Goal: Transaction & Acquisition: Purchase product/service

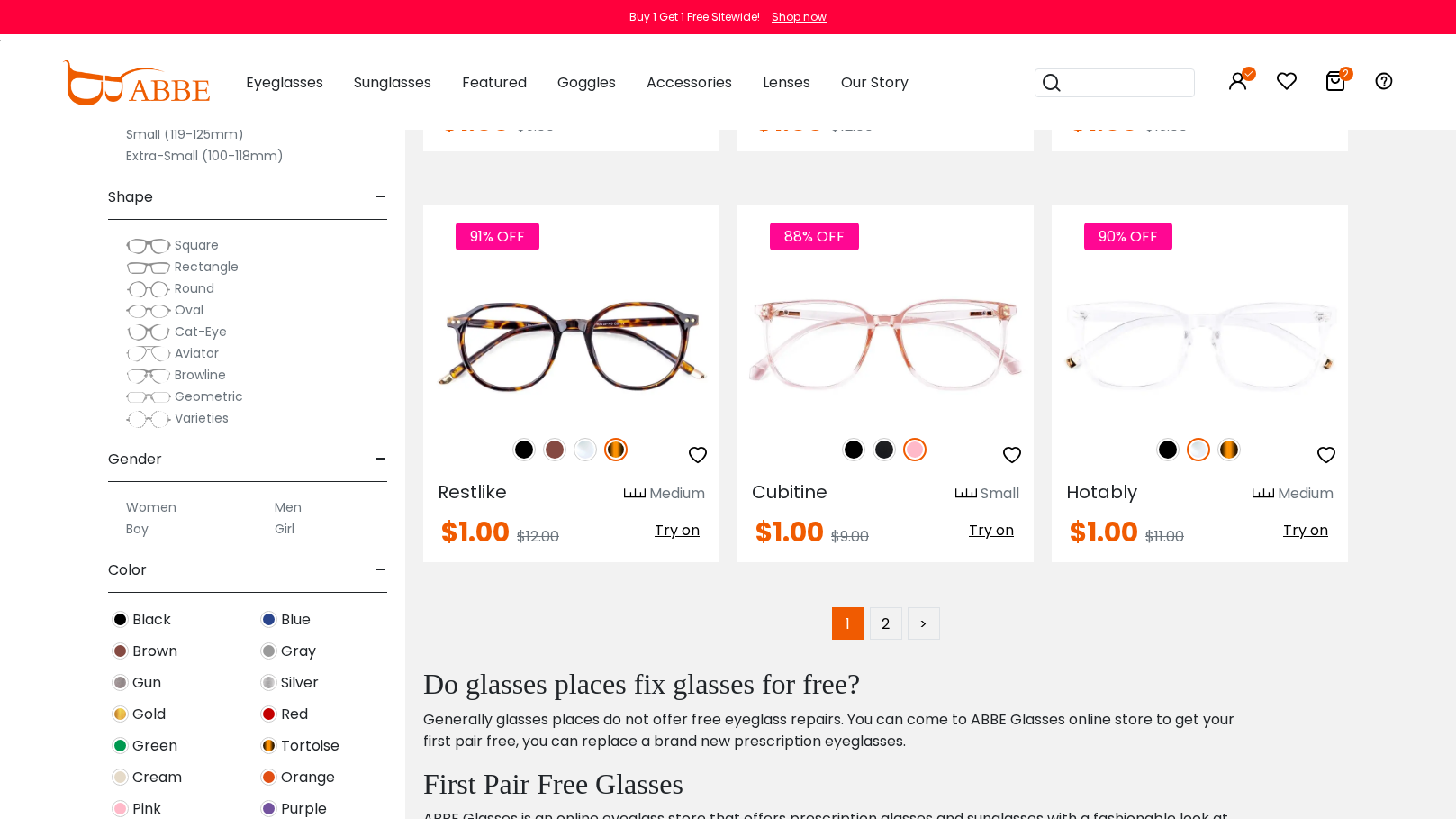
scroll to position [8014, 0]
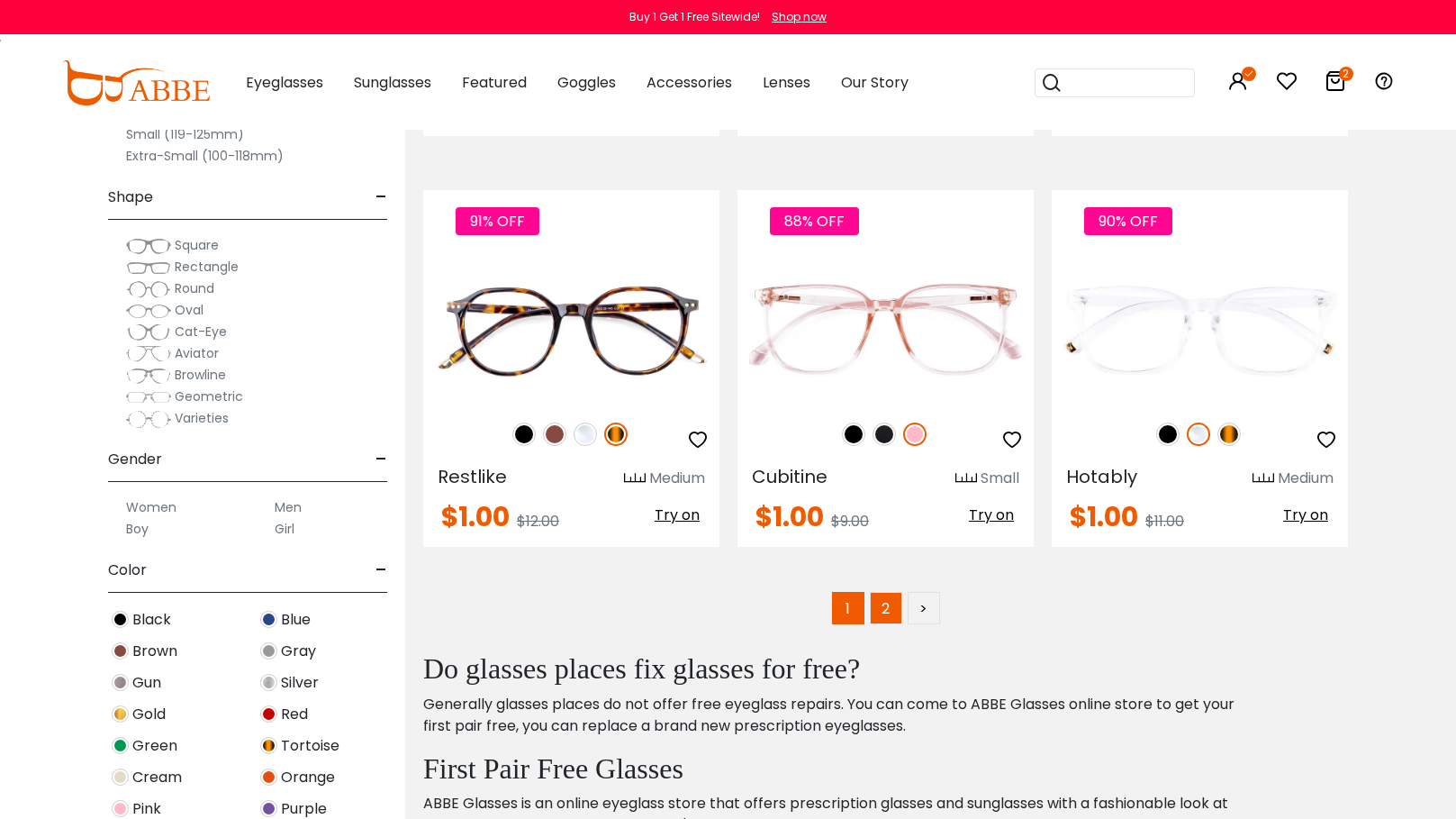
click at [882, 624] on link "2" at bounding box center [885, 607] width 32 height 32
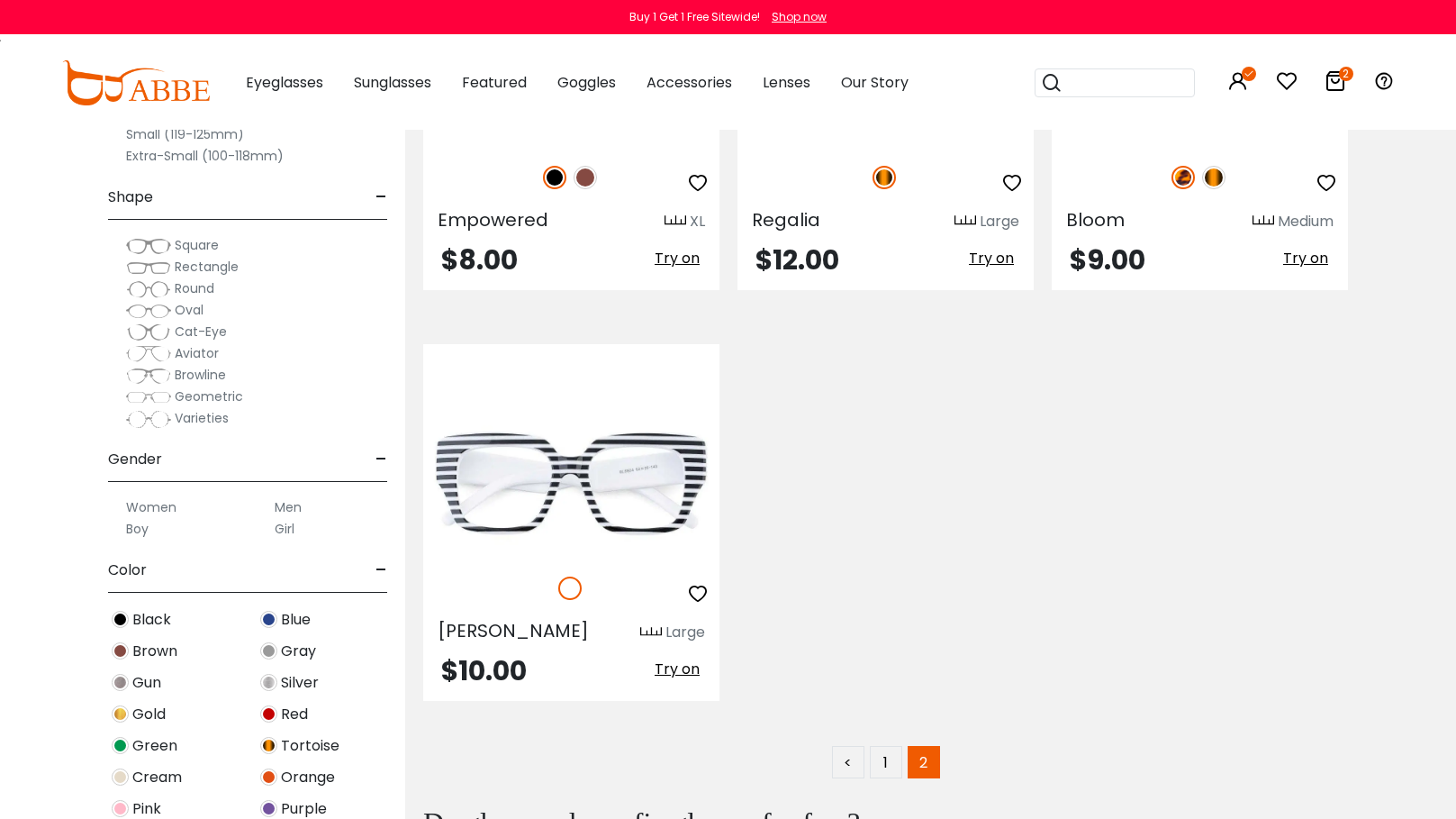
scroll to position [7024, 0]
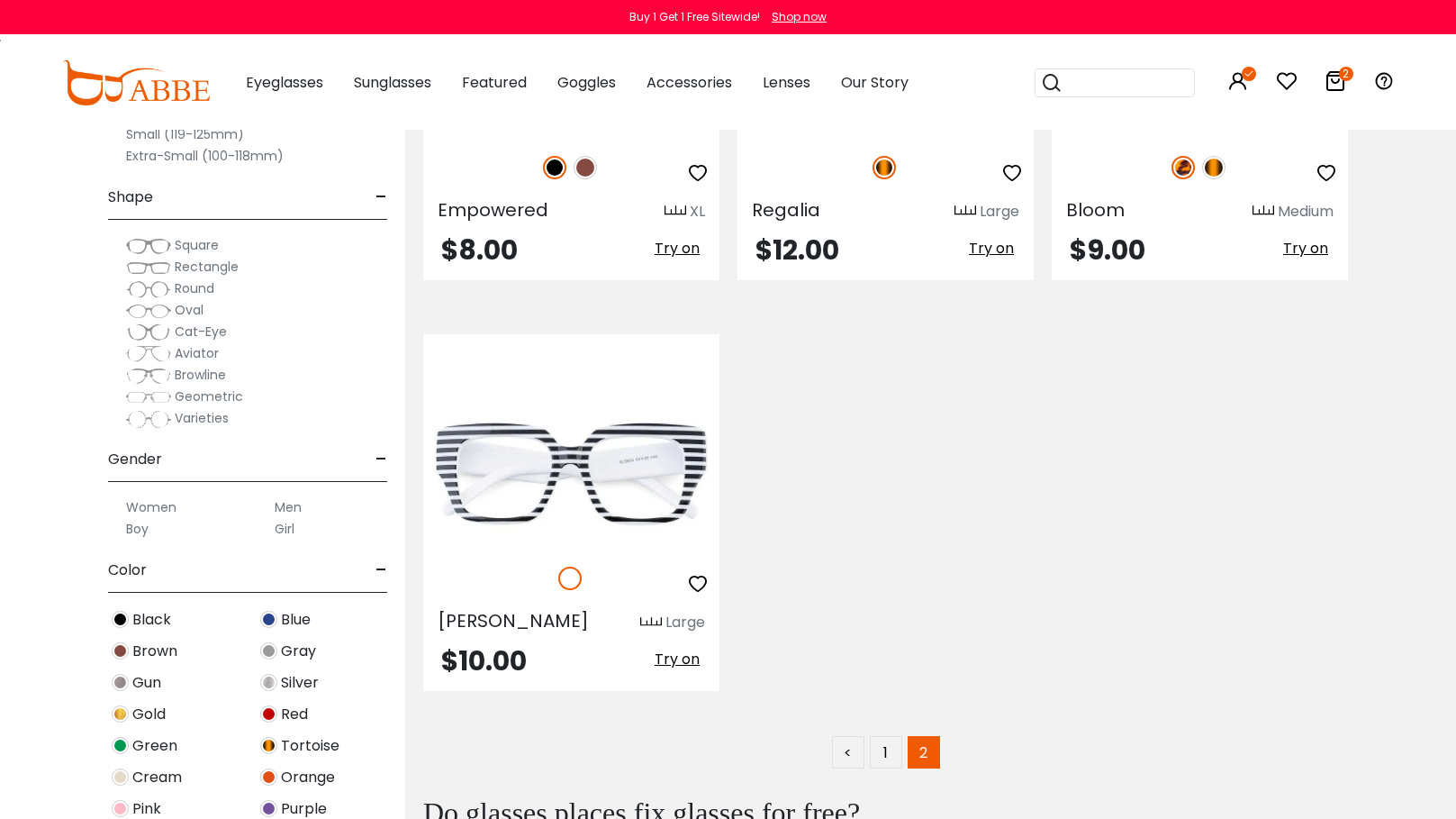
click at [197, 352] on span "Aviator" at bounding box center [196, 353] width 44 height 18
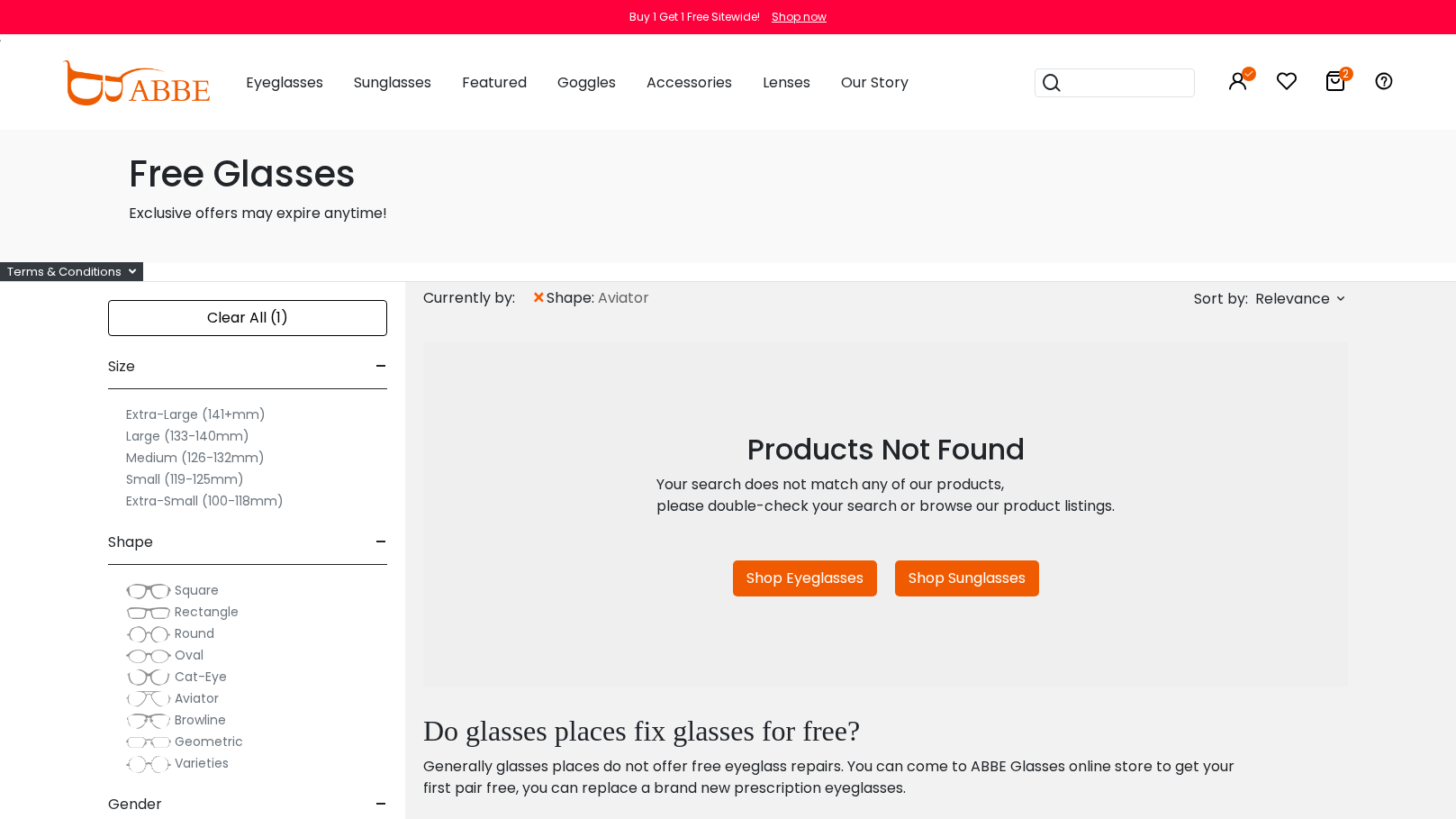
click at [219, 176] on h1 "Free Glasses" at bounding box center [728, 174] width 1199 height 43
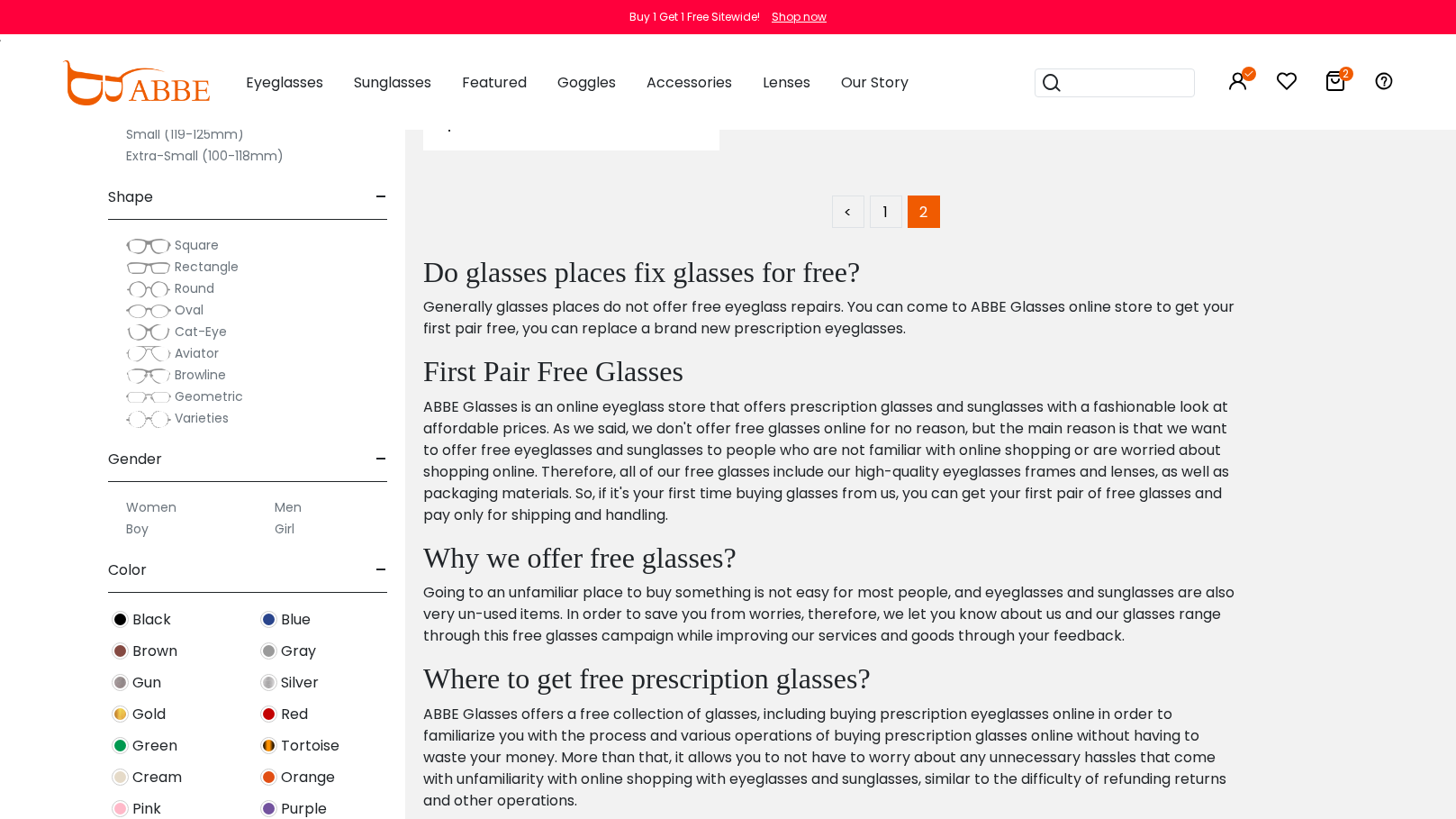
scroll to position [7204, 0]
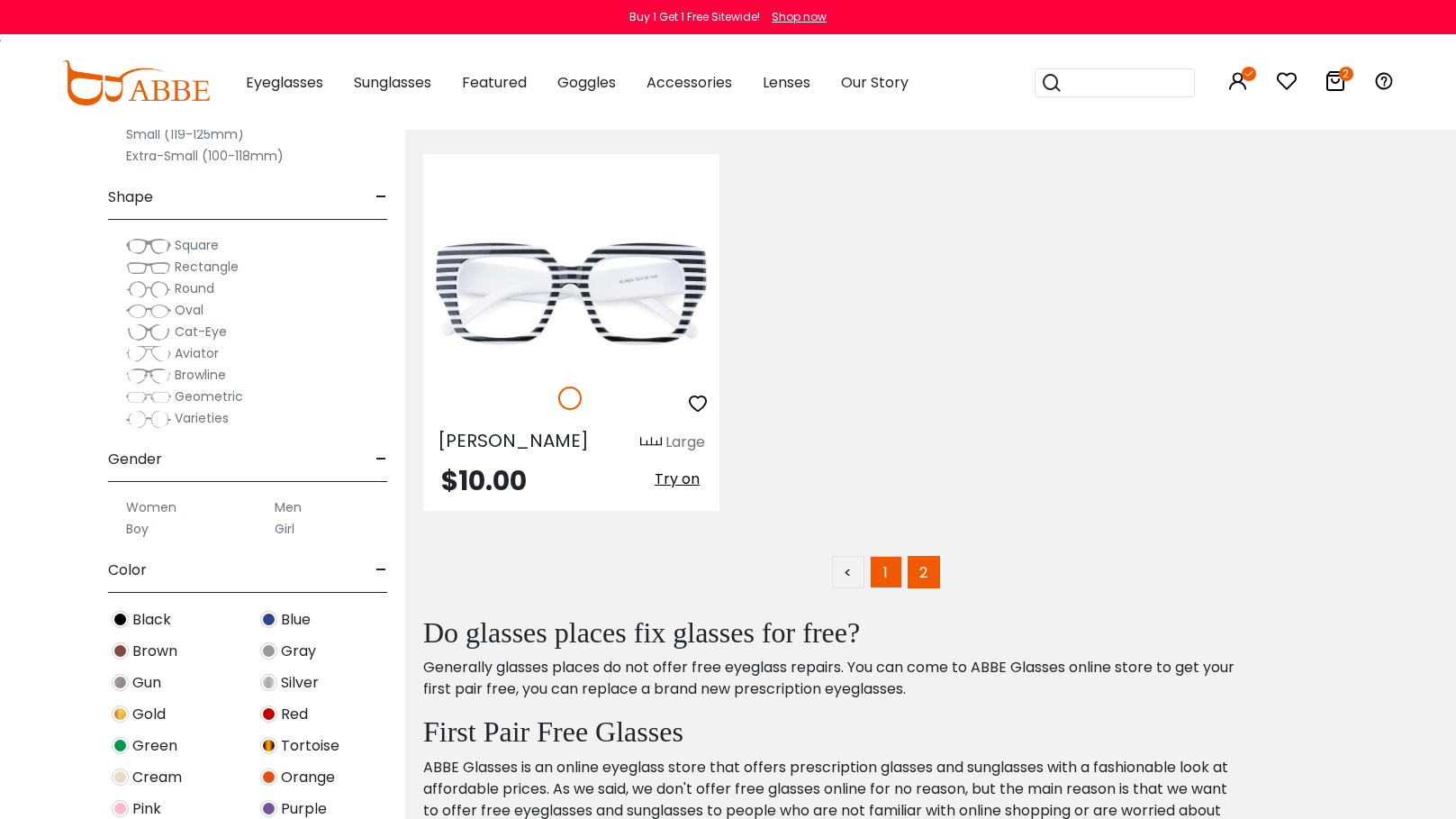
click at [887, 570] on link "1" at bounding box center [885, 571] width 32 height 32
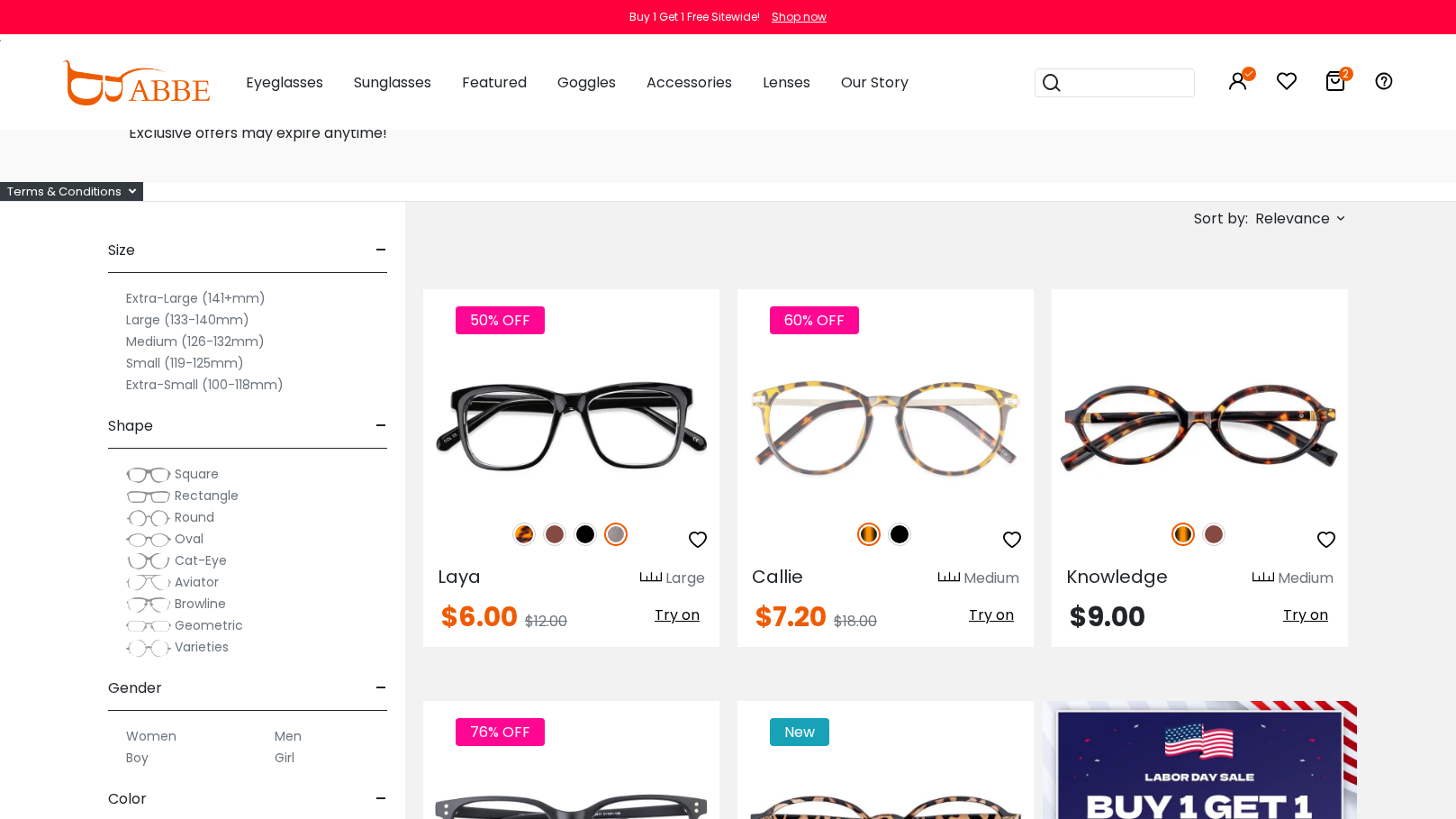
scroll to position [180, 0]
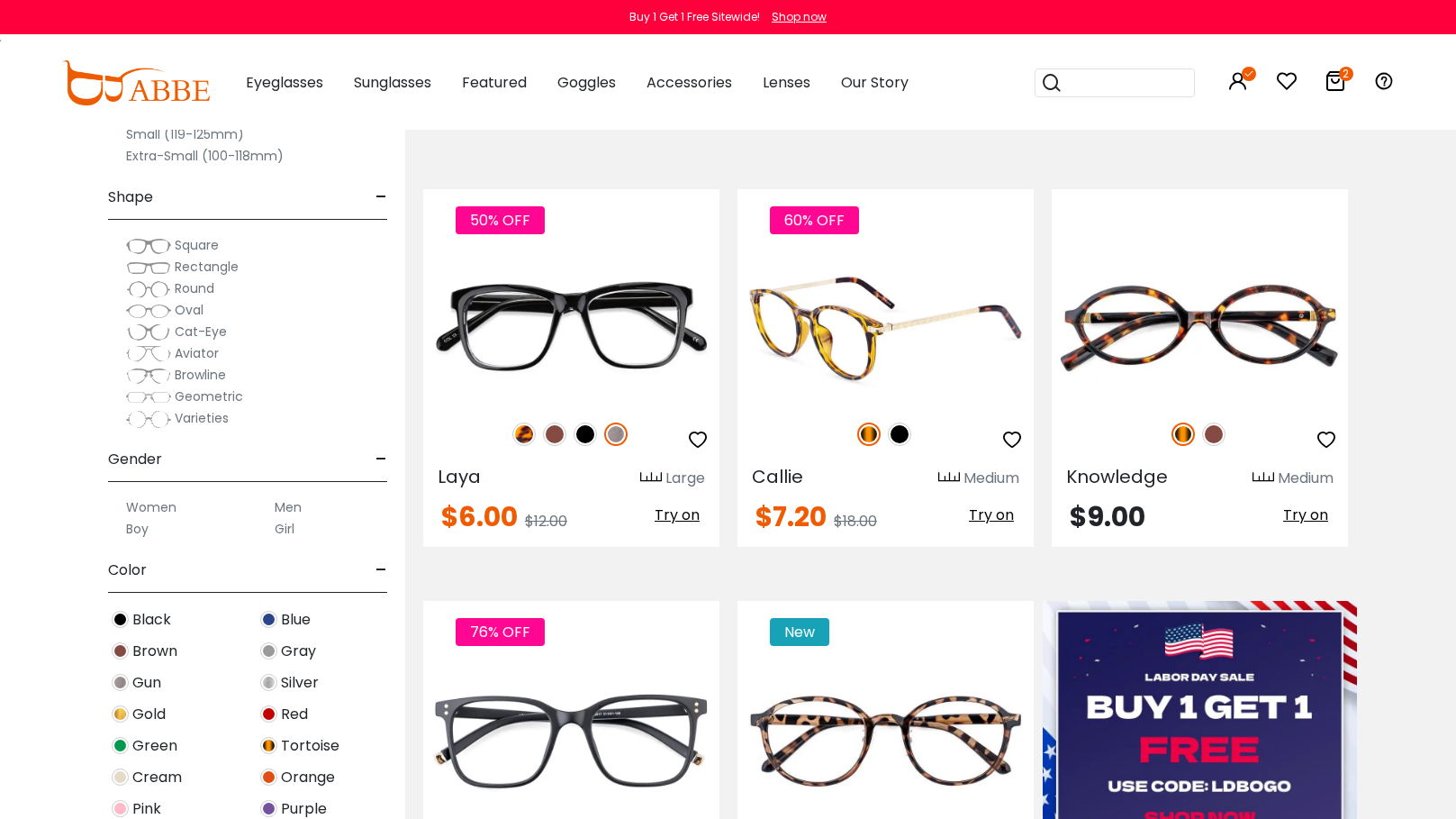
click at [901, 435] on img at bounding box center [899, 435] width 24 height 24
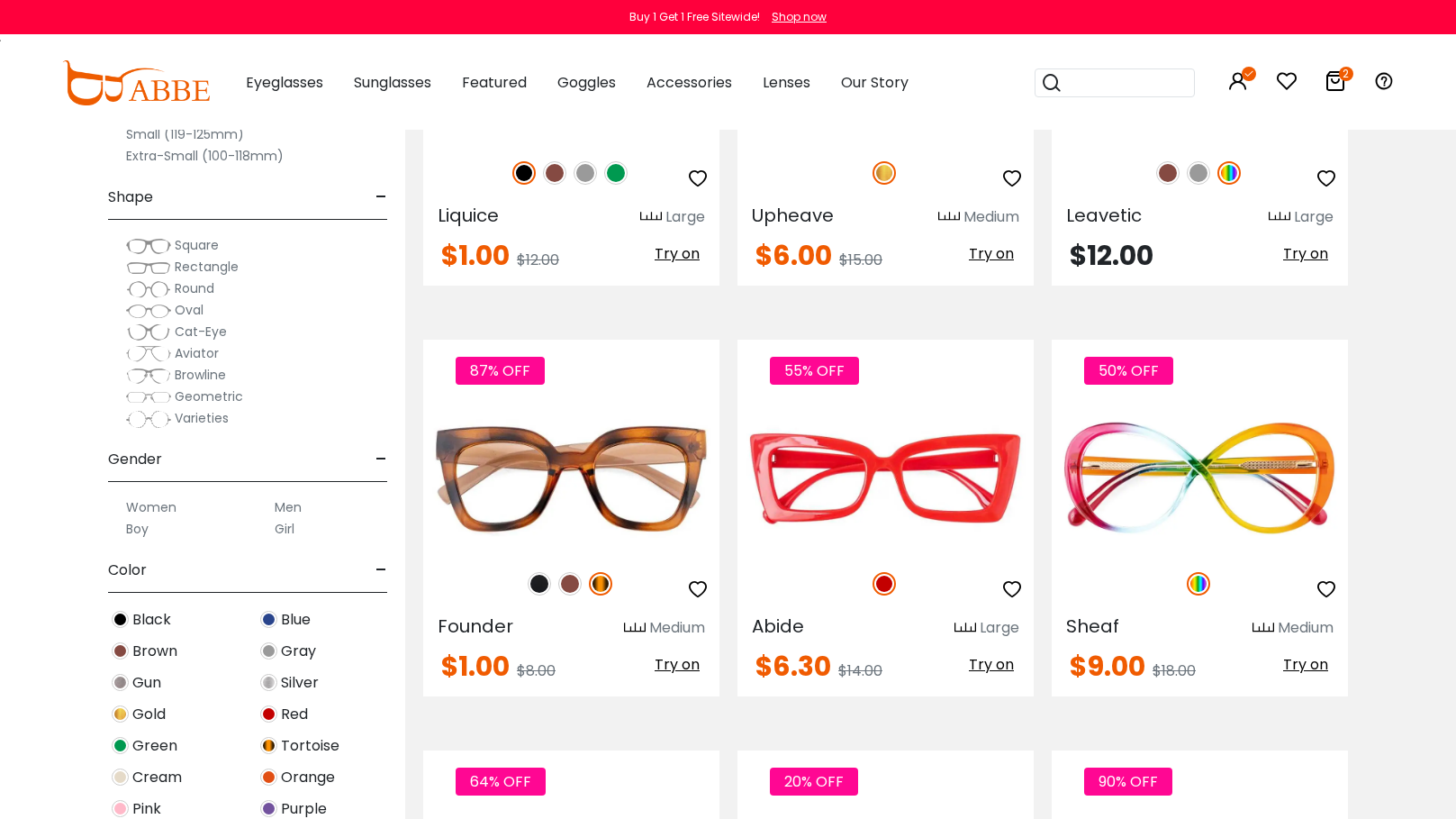
scroll to position [2611, 0]
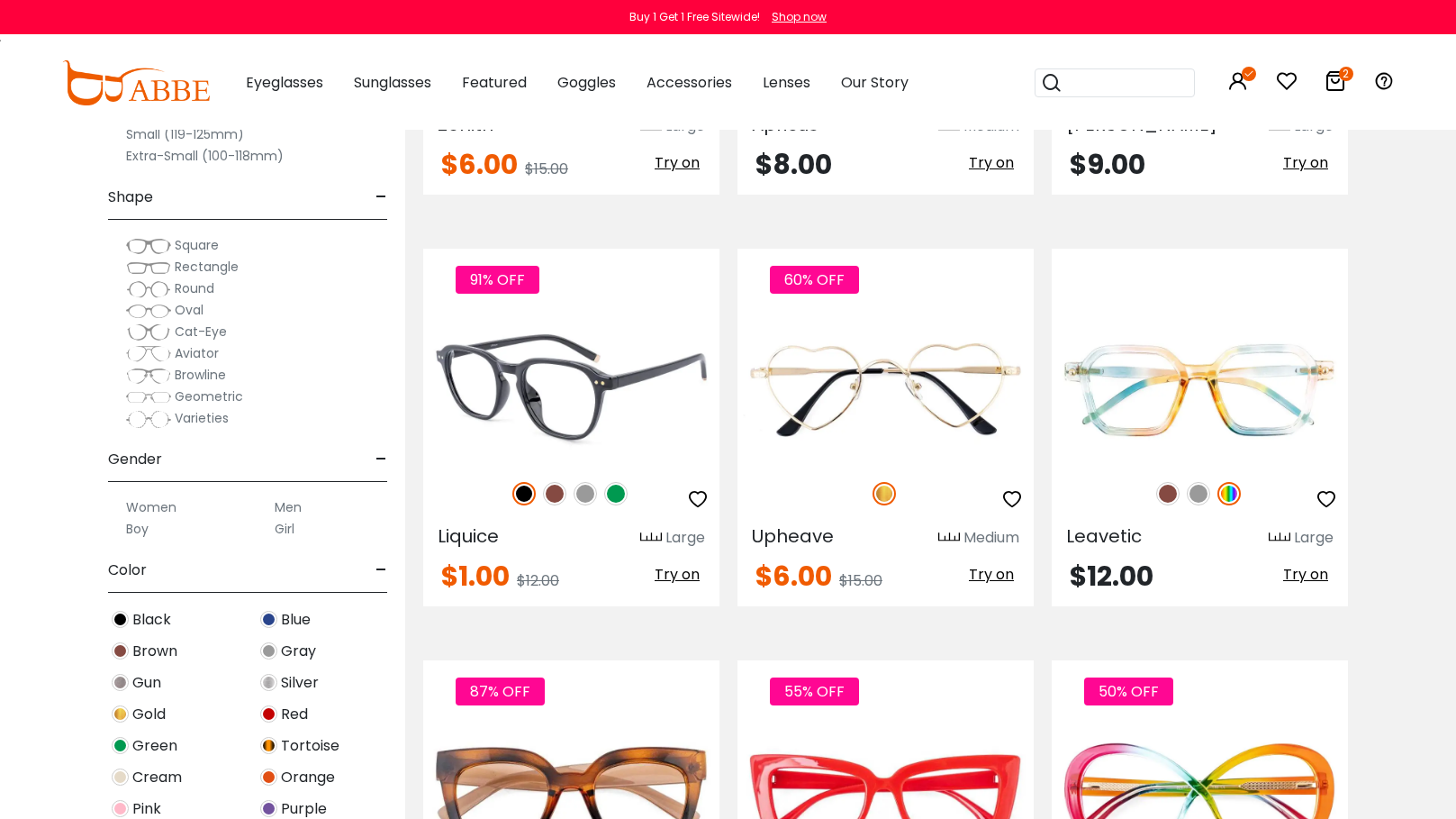
click at [624, 505] on img at bounding box center [616, 493] width 24 height 24
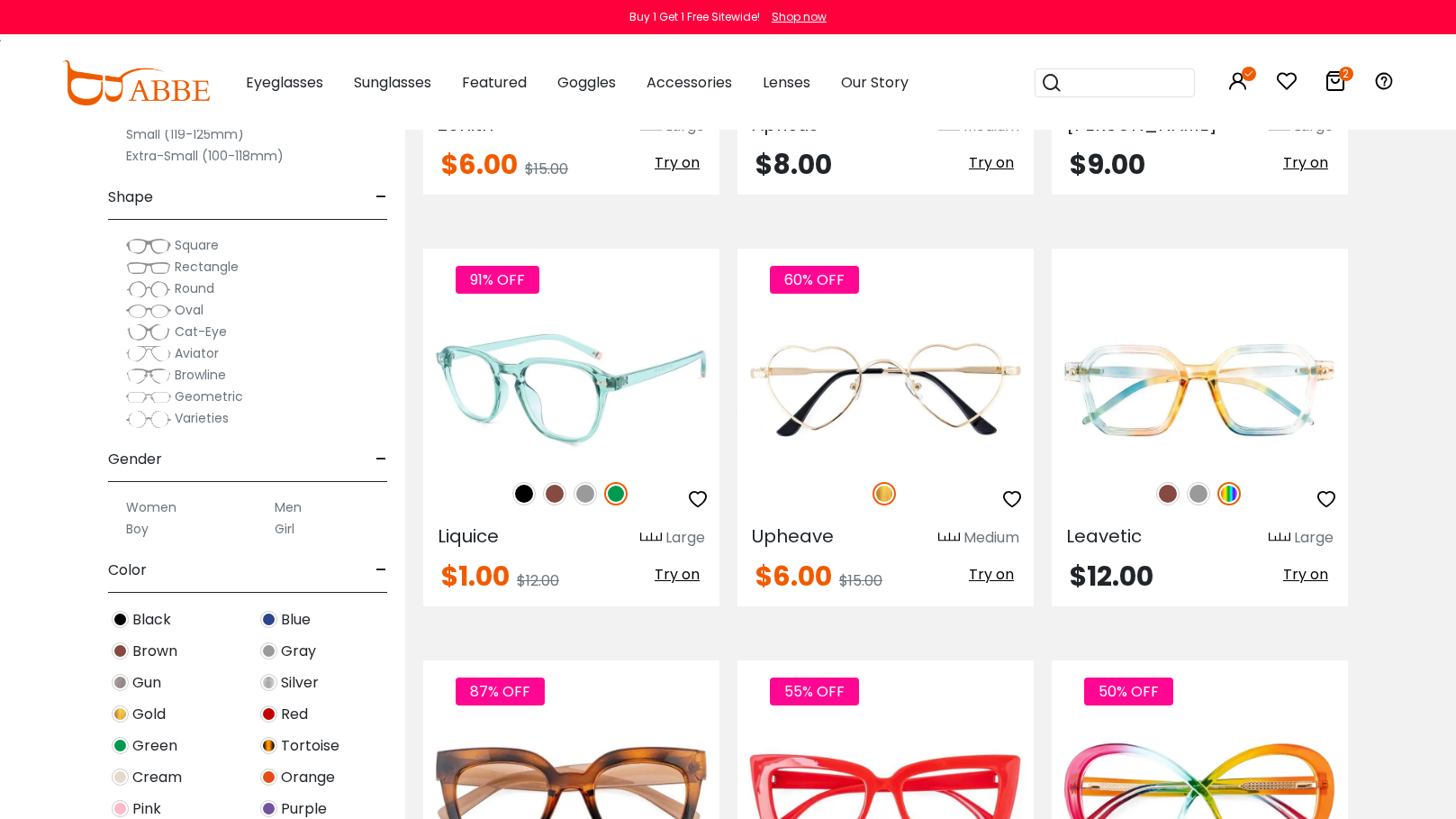
click at [585, 505] on img at bounding box center [585, 493] width 24 height 24
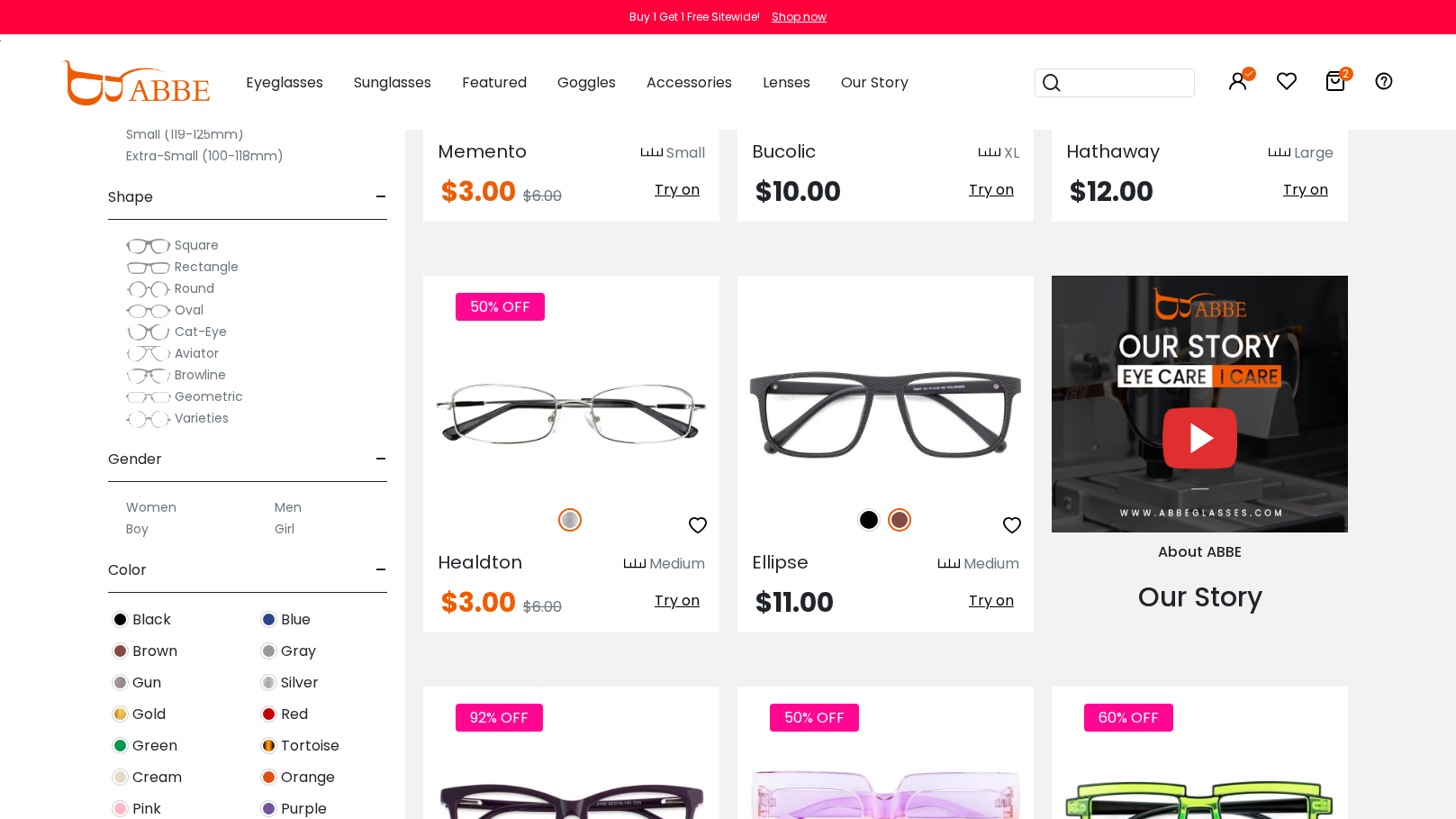
scroll to position [1351, 0]
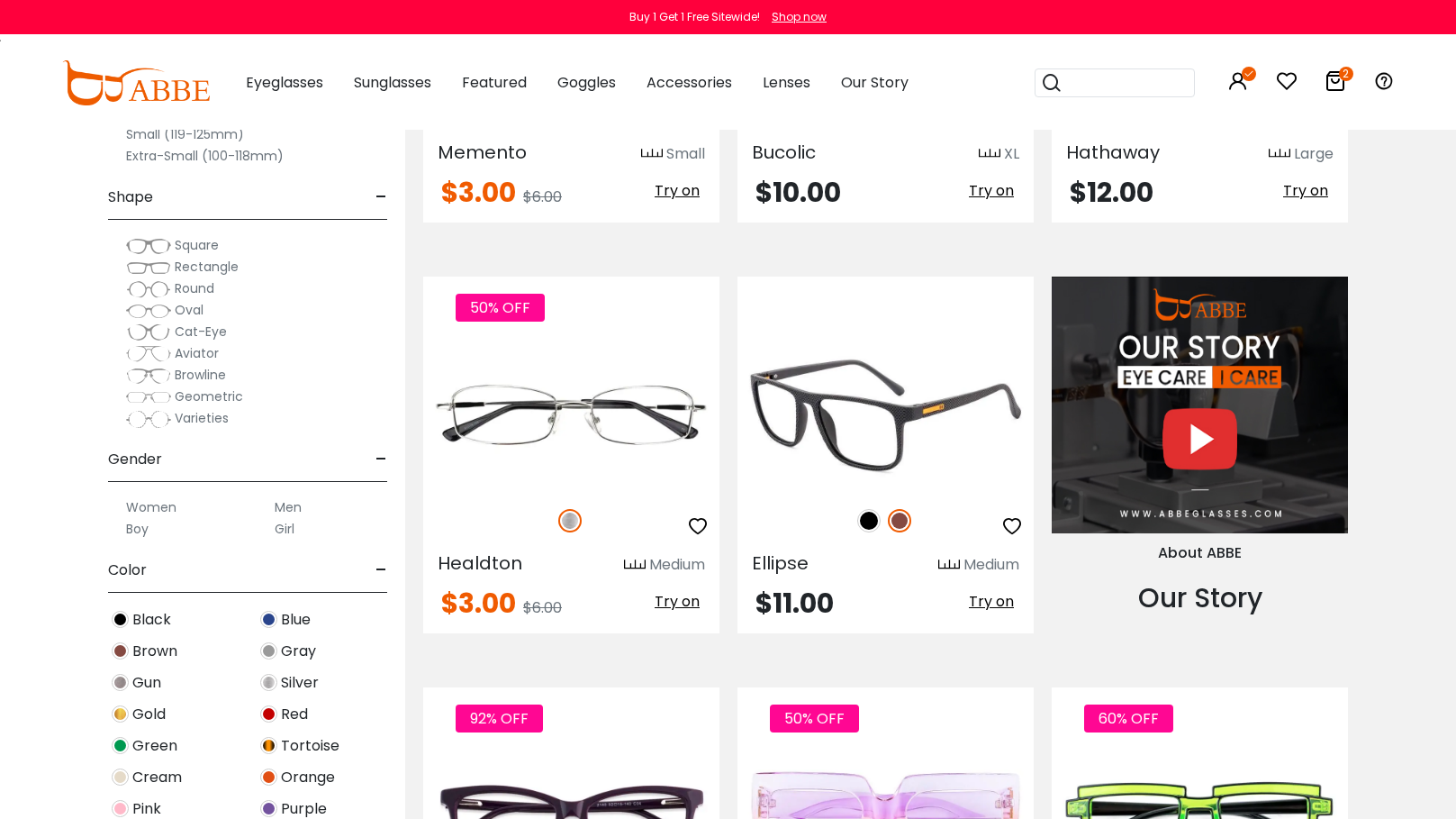
click at [869, 533] on img at bounding box center [869, 521] width 24 height 24
click at [897, 533] on img at bounding box center [899, 521] width 24 height 24
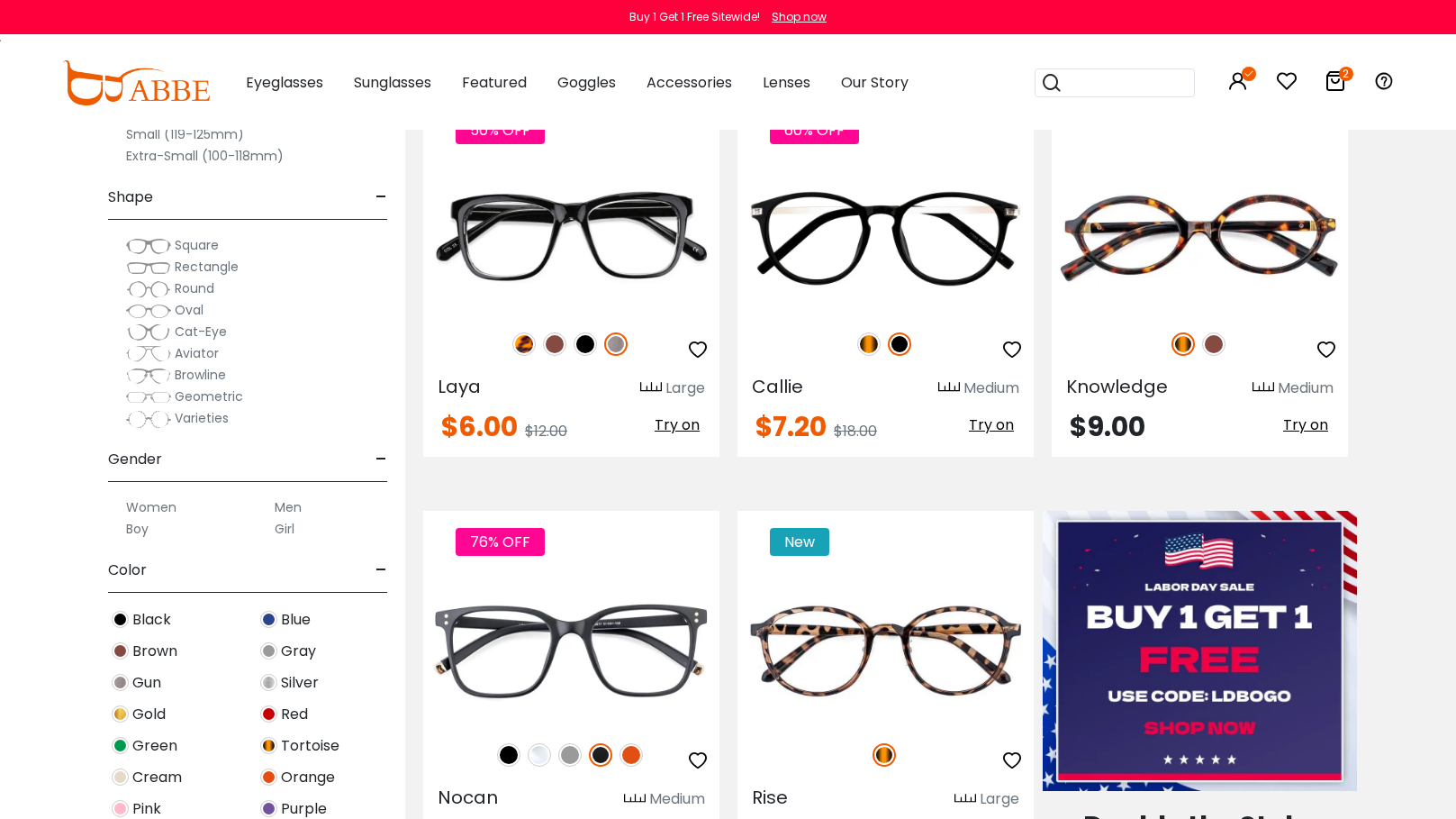
scroll to position [0, 0]
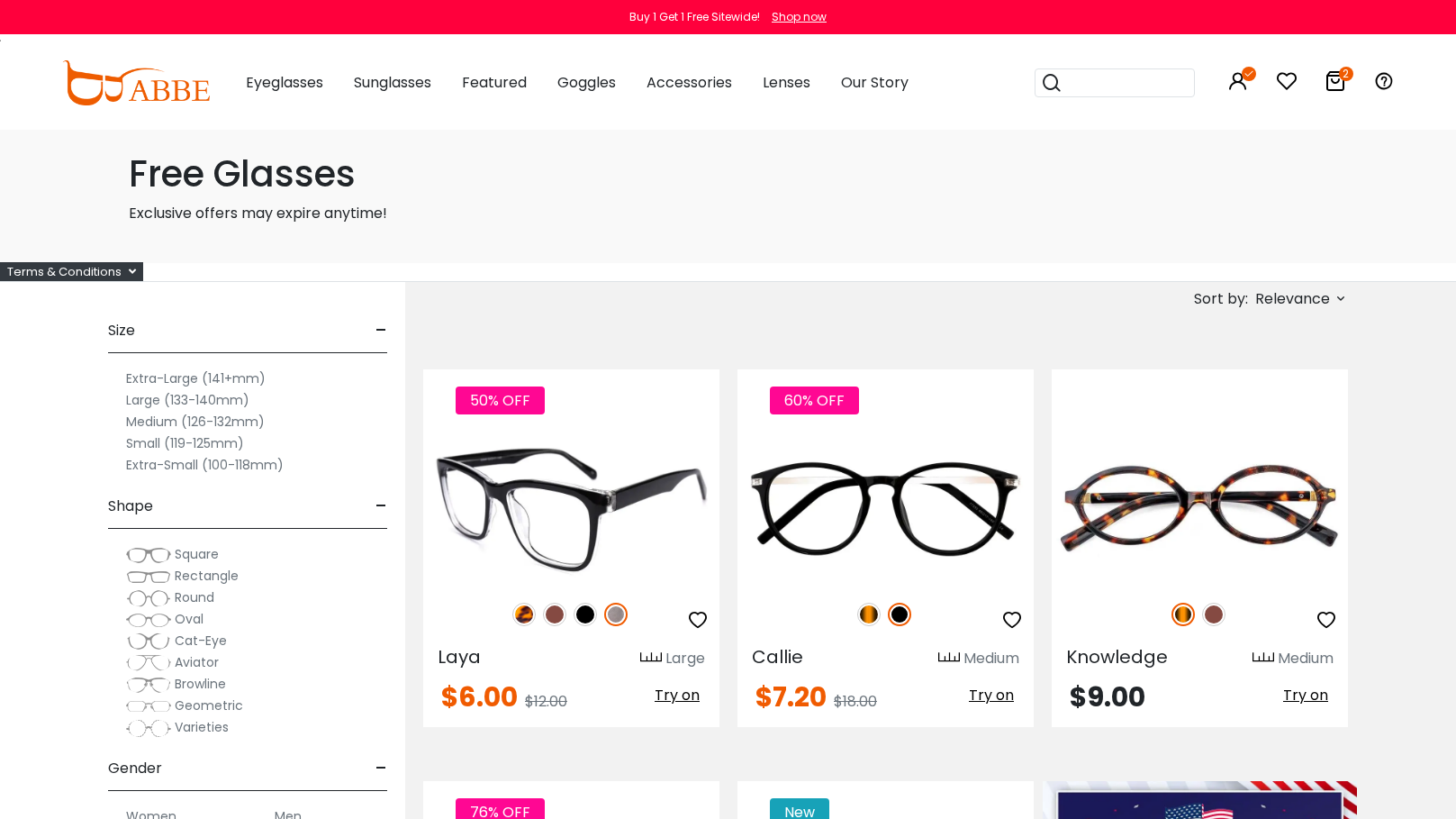
click at [585, 620] on img at bounding box center [585, 614] width 24 height 24
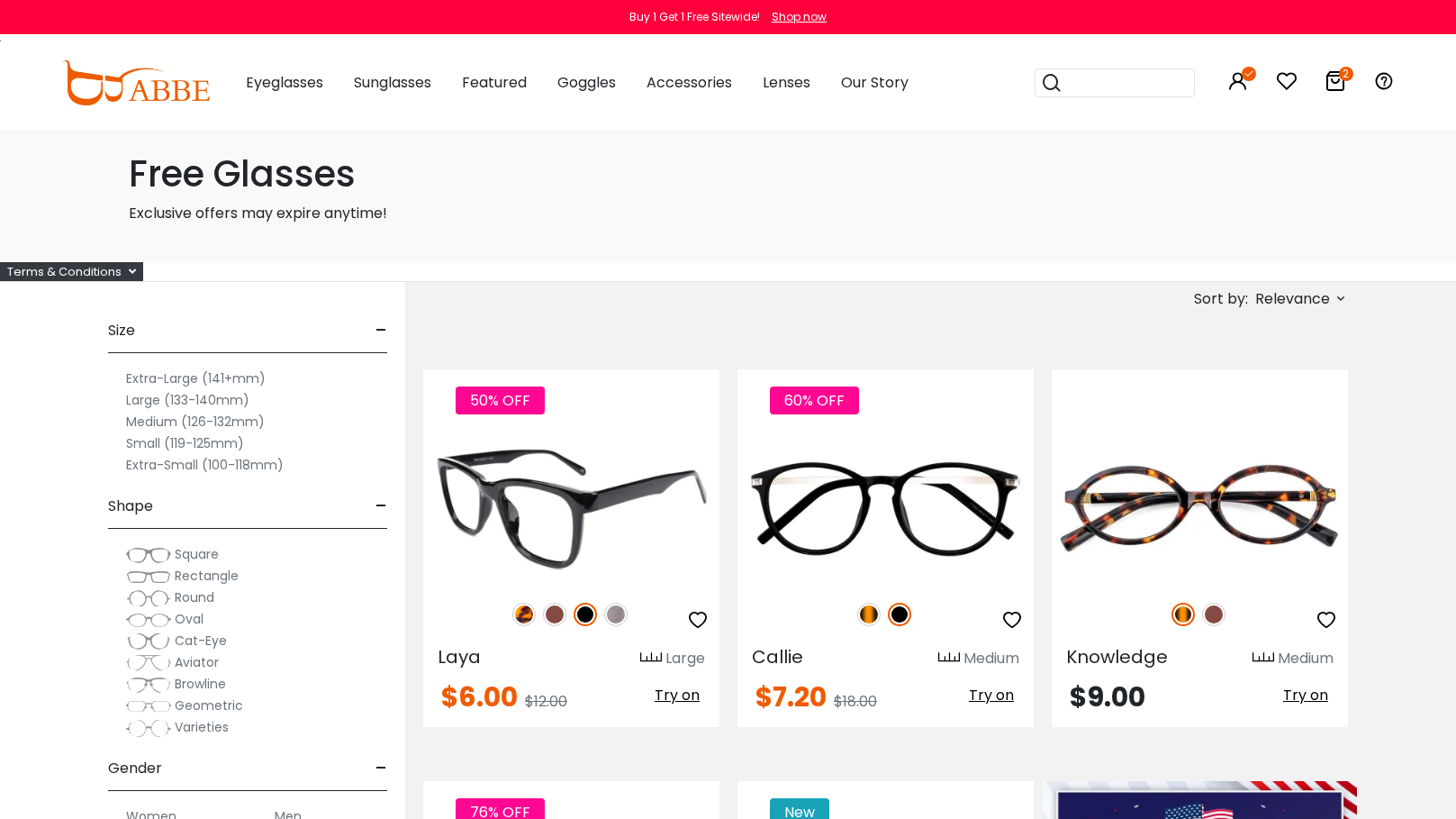
click at [551, 613] on img at bounding box center [555, 614] width 24 height 24
click at [547, 517] on img at bounding box center [571, 508] width 296 height 148
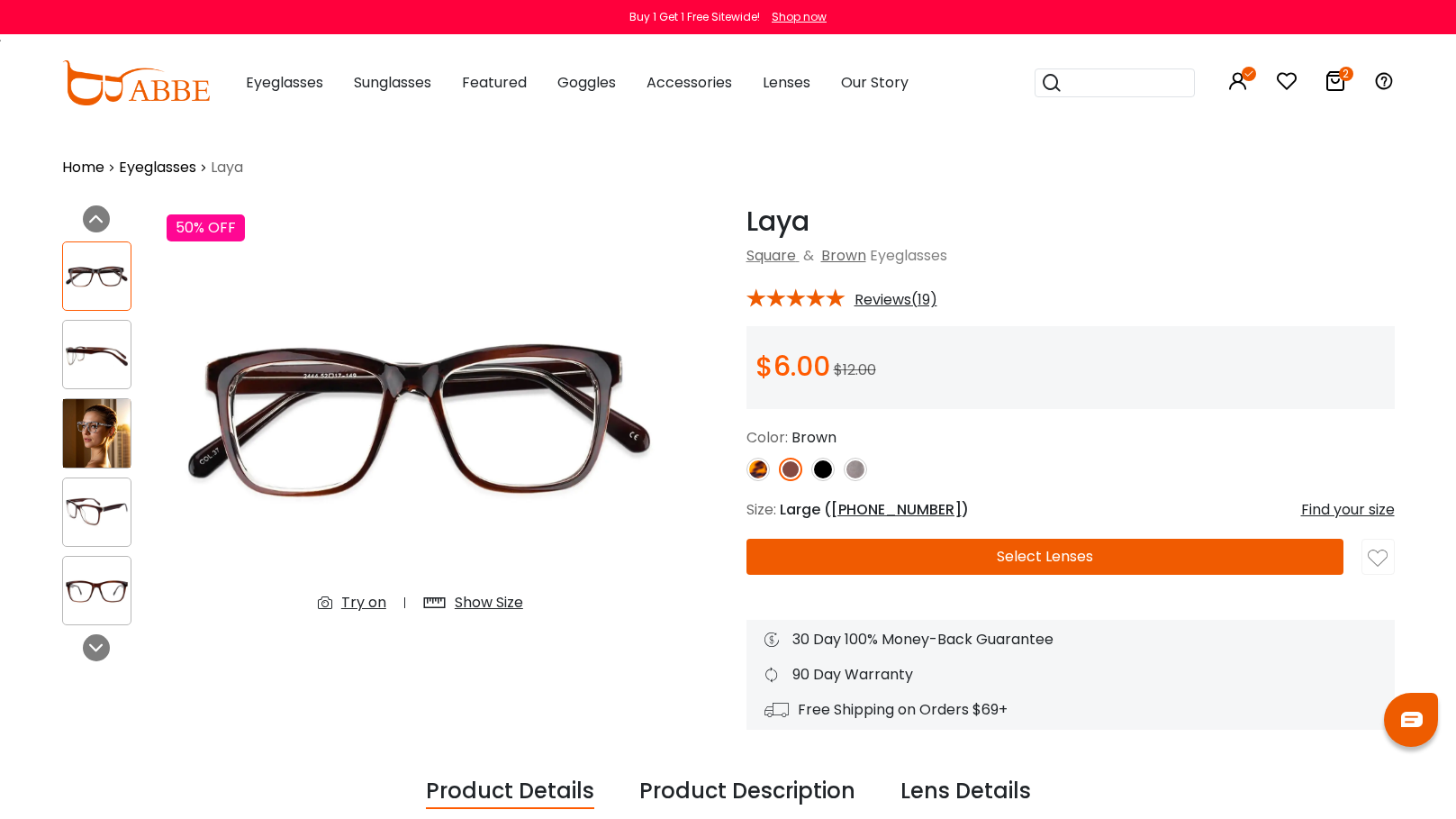
click at [757, 468] on img at bounding box center [758, 469] width 24 height 24
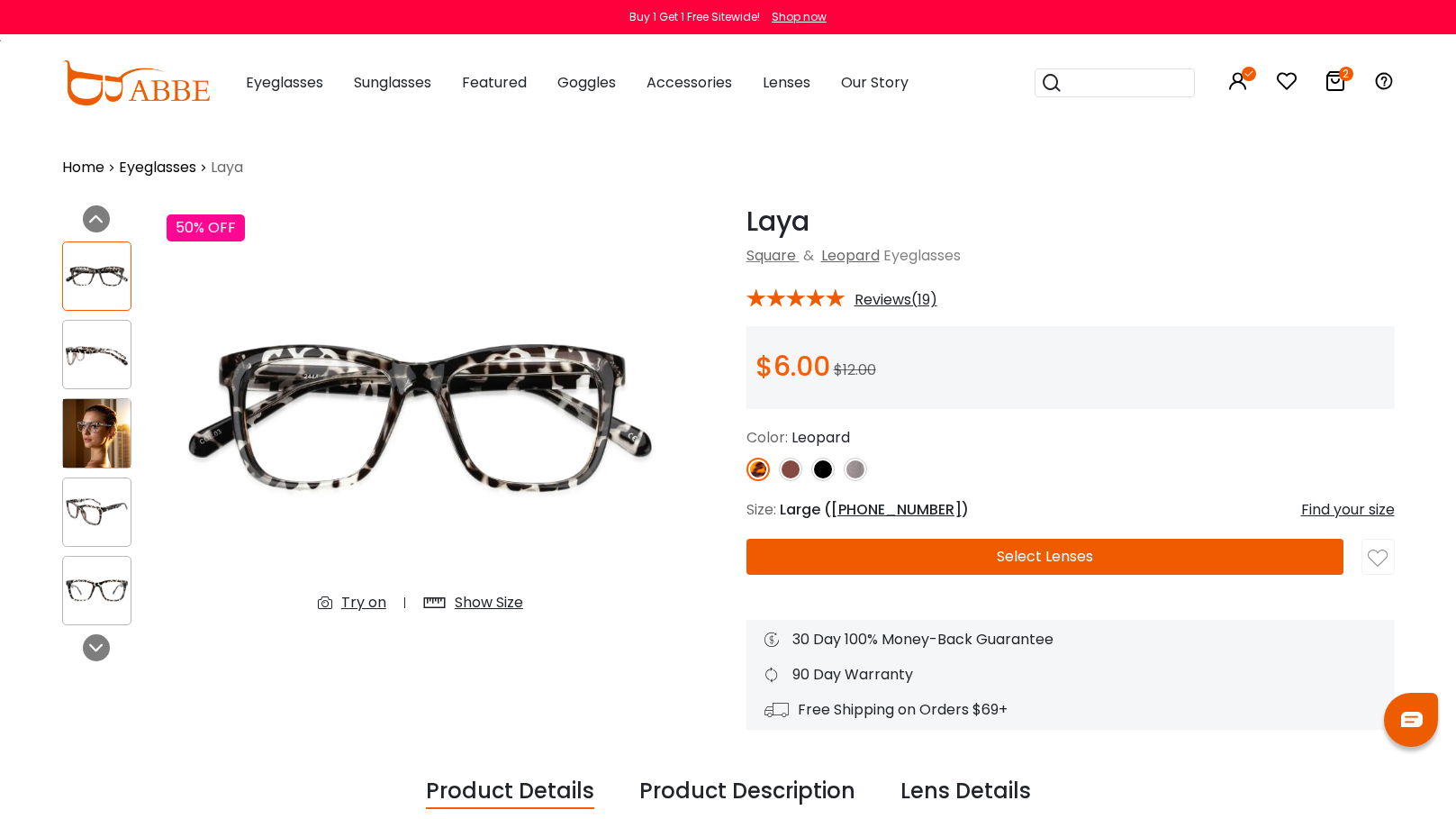
click at [854, 467] on img at bounding box center [855, 469] width 24 height 24
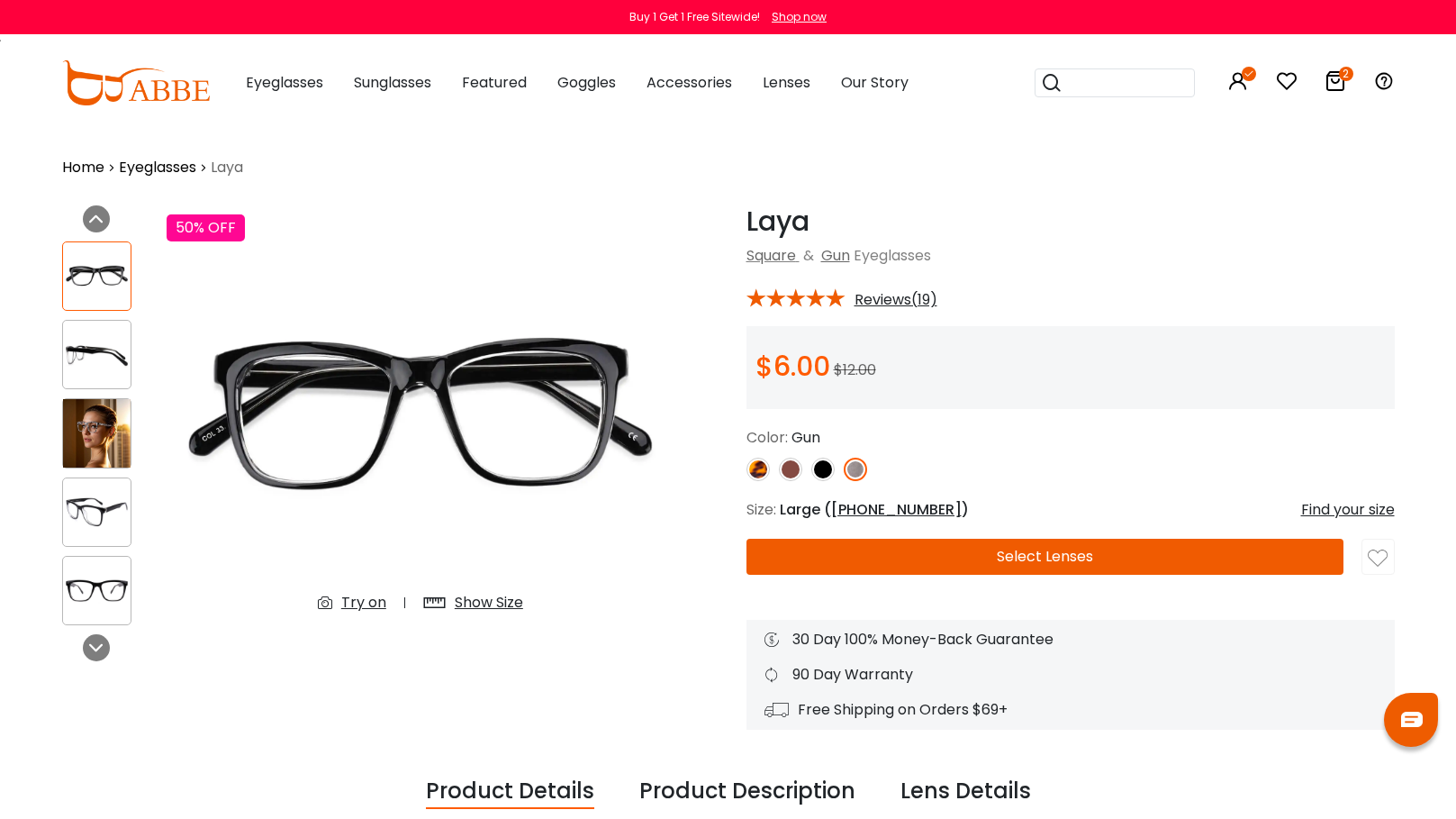
click at [827, 467] on img at bounding box center [823, 469] width 24 height 24
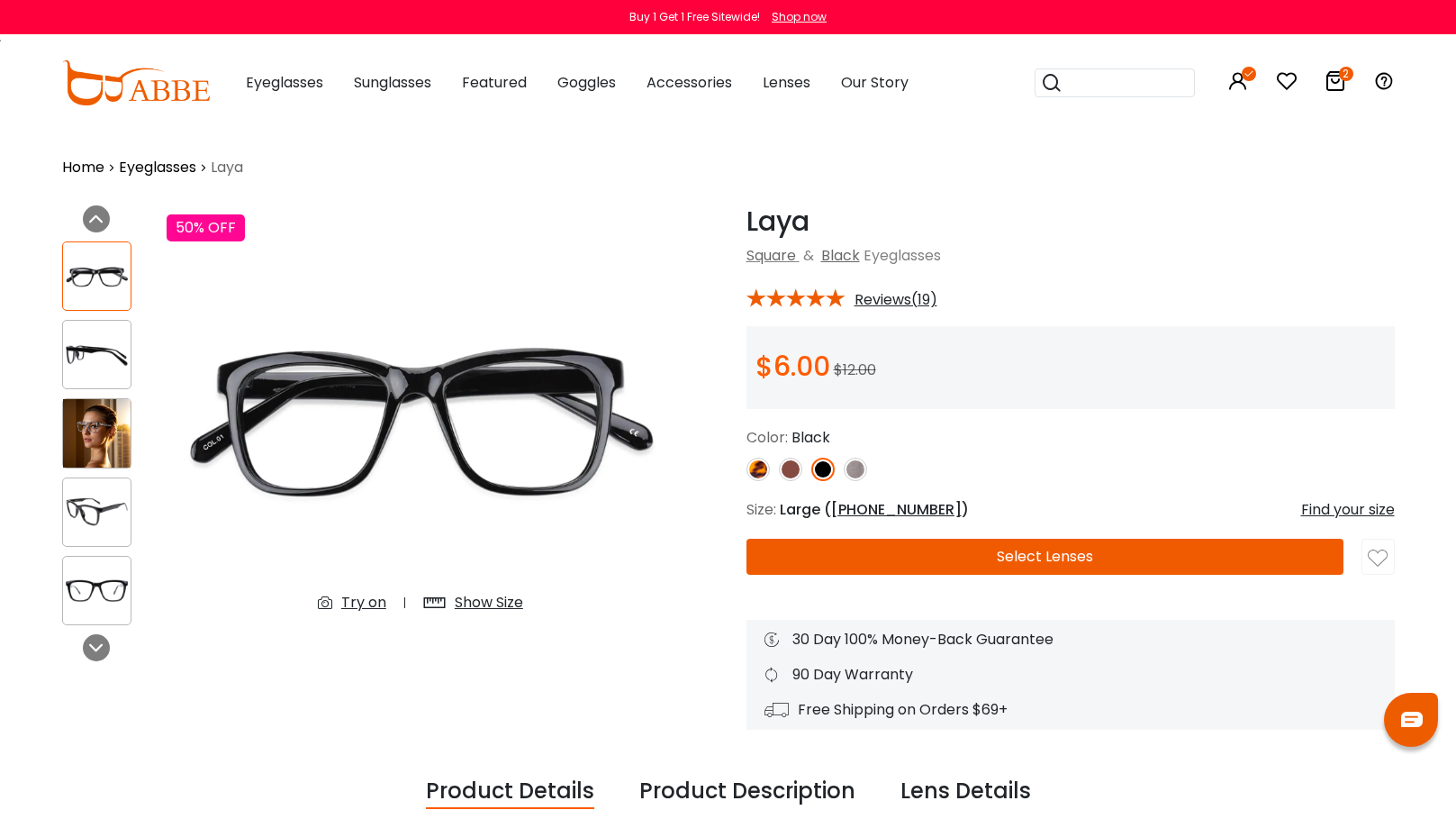
click at [846, 463] on img at bounding box center [855, 469] width 24 height 24
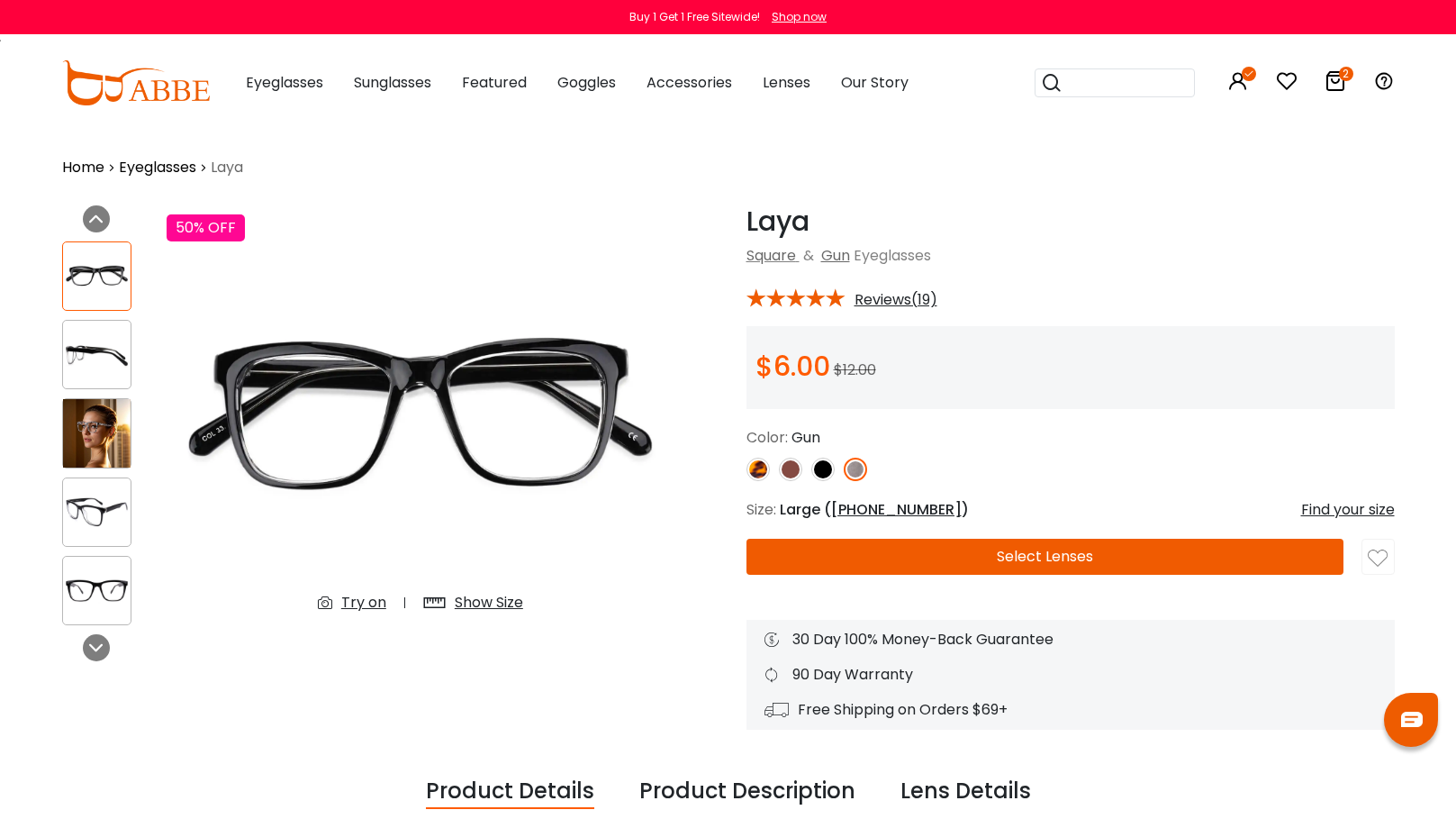
click at [852, 469] on img at bounding box center [855, 469] width 24 height 24
click at [1068, 555] on button "Select Lenses" at bounding box center [1044, 556] width 597 height 36
